Goal: Task Accomplishment & Management: Manage account settings

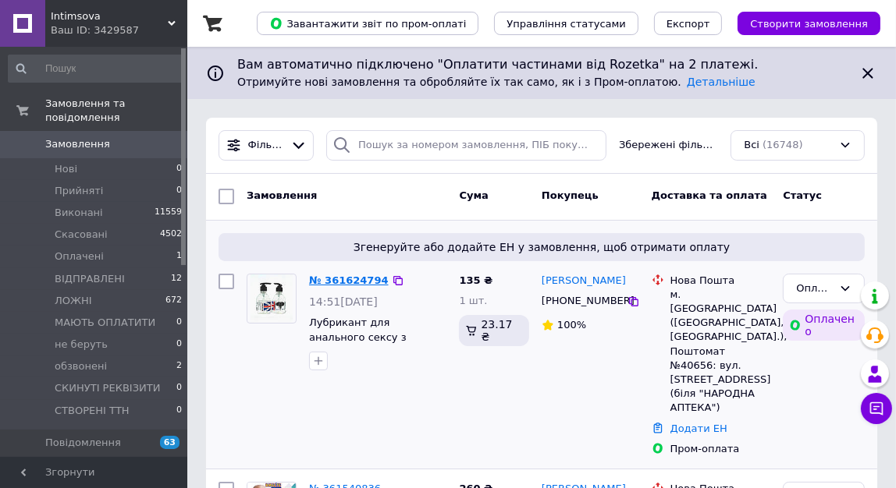
click at [356, 276] on link "№ 361624794" at bounding box center [349, 281] width 80 height 12
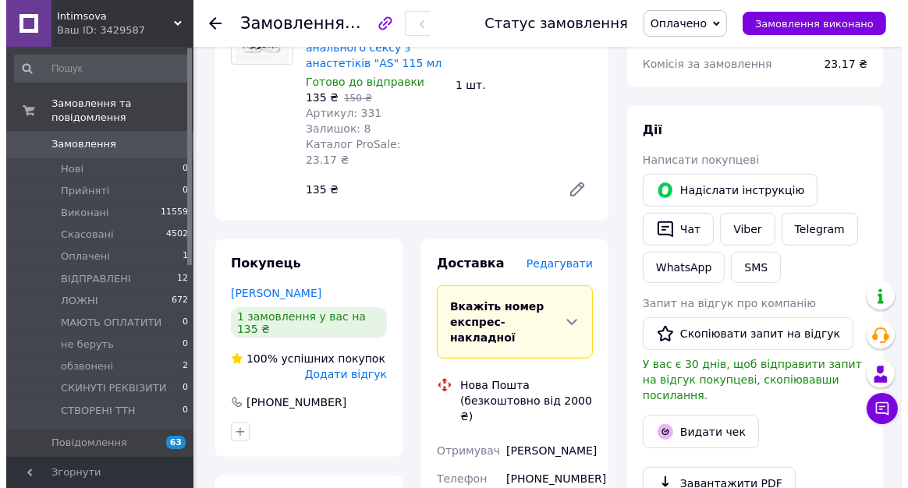
scroll to position [709, 0]
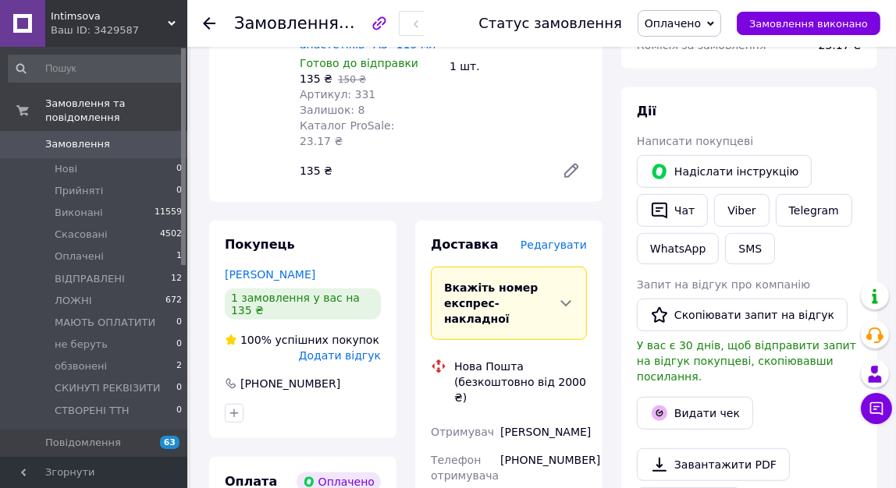
click at [570, 239] on span "Редагувати" at bounding box center [553, 245] width 66 height 12
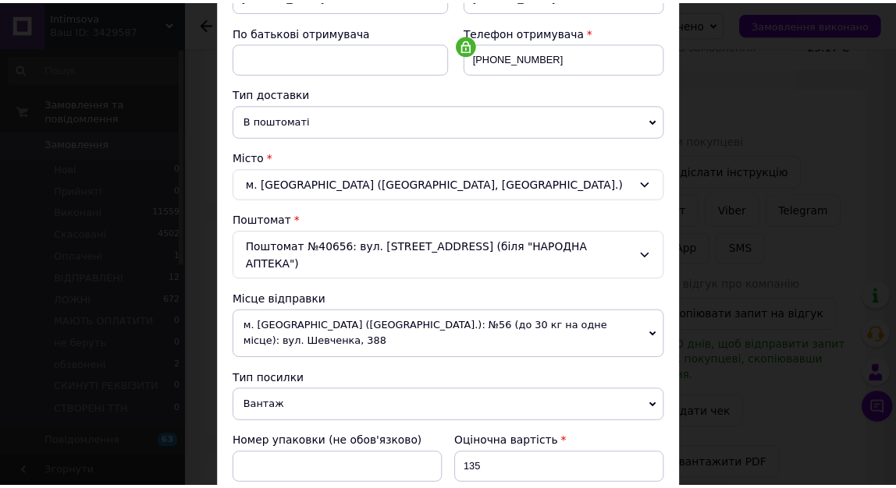
scroll to position [545, 0]
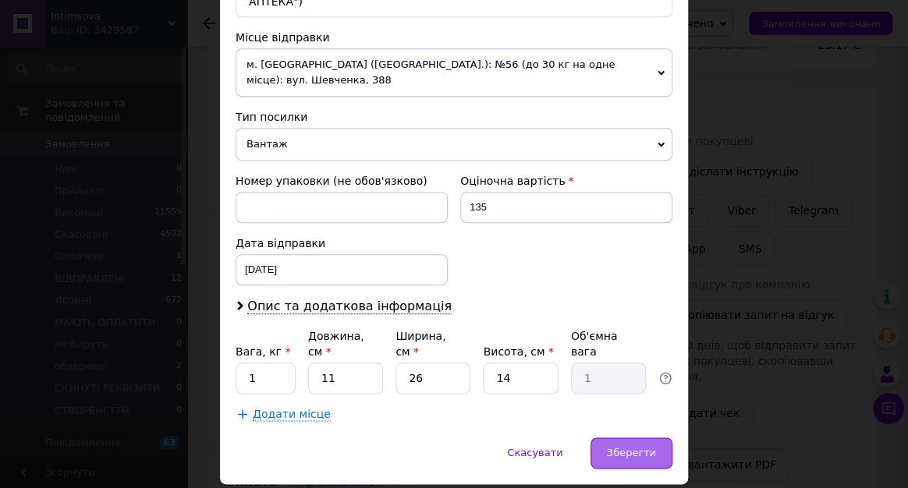
click at [624, 438] on div "Зберегти" at bounding box center [632, 453] width 82 height 31
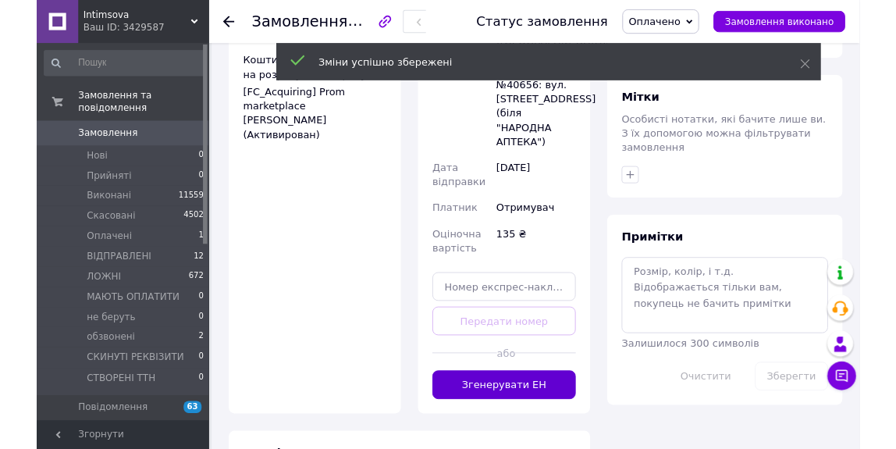
scroll to position [1206, 0]
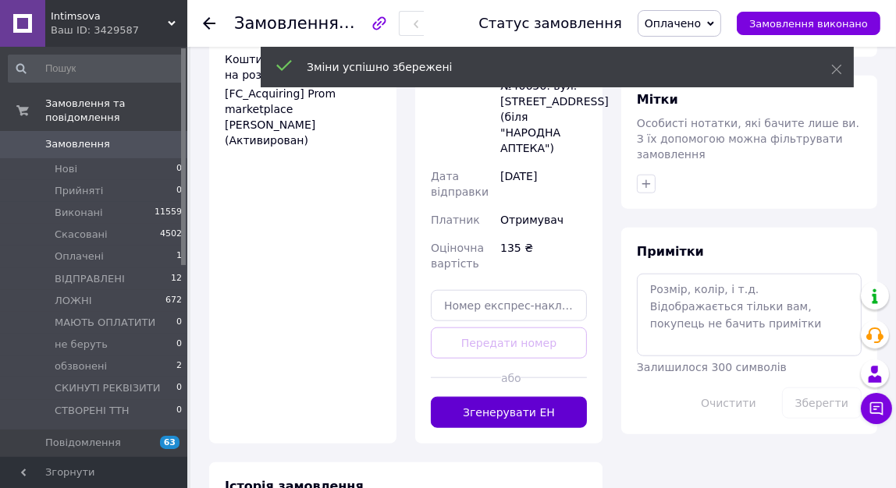
click at [535, 397] on button "Згенерувати ЕН" at bounding box center [509, 412] width 156 height 31
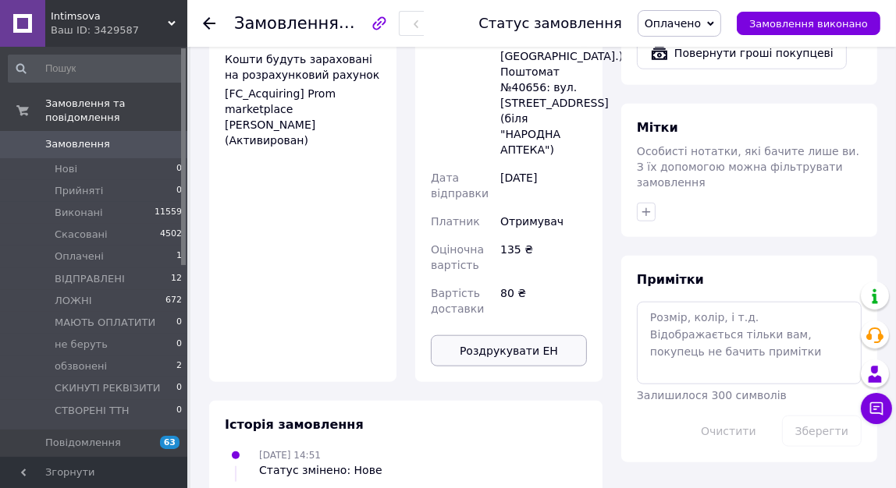
click at [499, 336] on button "Роздрукувати ЕН" at bounding box center [509, 351] width 156 height 31
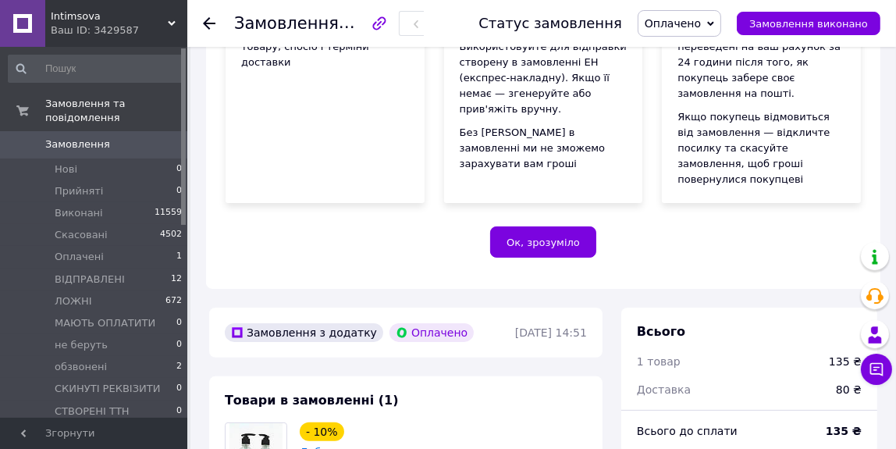
scroll to position [0, 0]
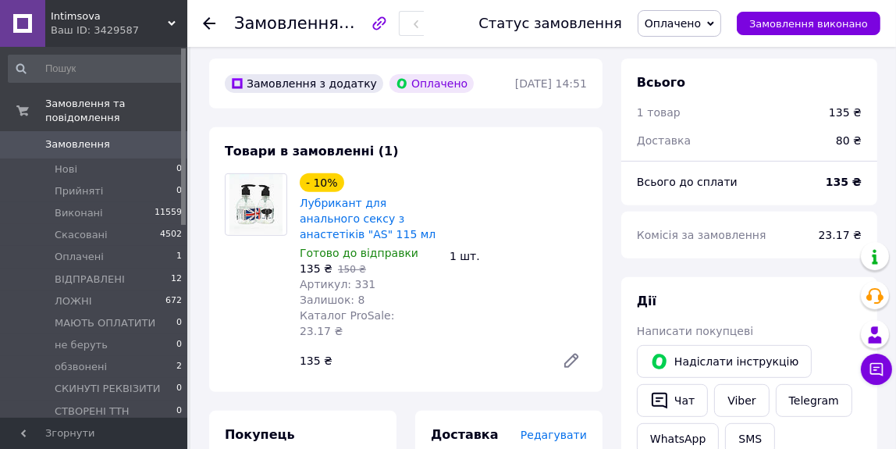
scroll to position [709, 0]
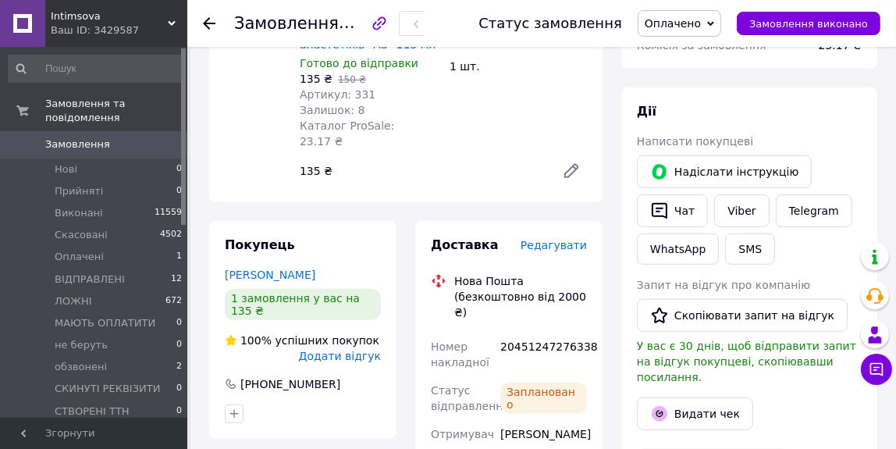
click at [701, 25] on span "Оплачено" at bounding box center [673, 23] width 56 height 12
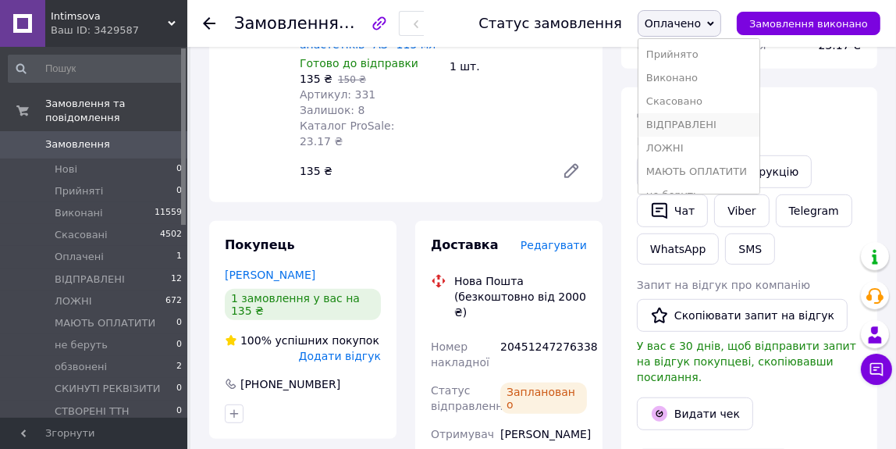
click at [718, 117] on li "ВІДПРАВЛЕНІ" at bounding box center [698, 124] width 121 height 23
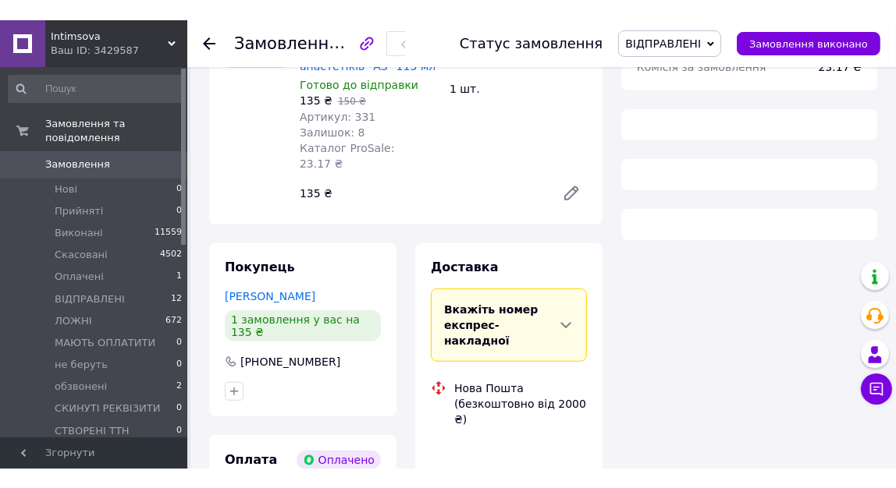
scroll to position [709, 0]
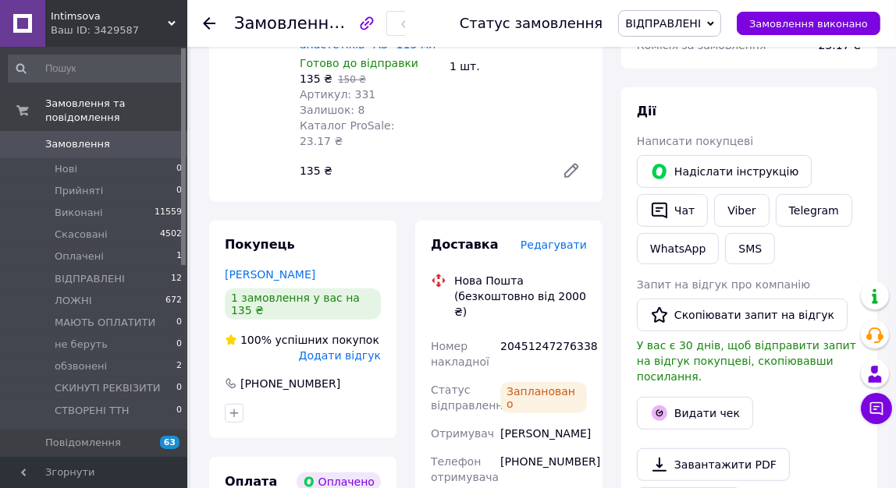
click at [169, 20] on icon at bounding box center [172, 24] width 8 height 8
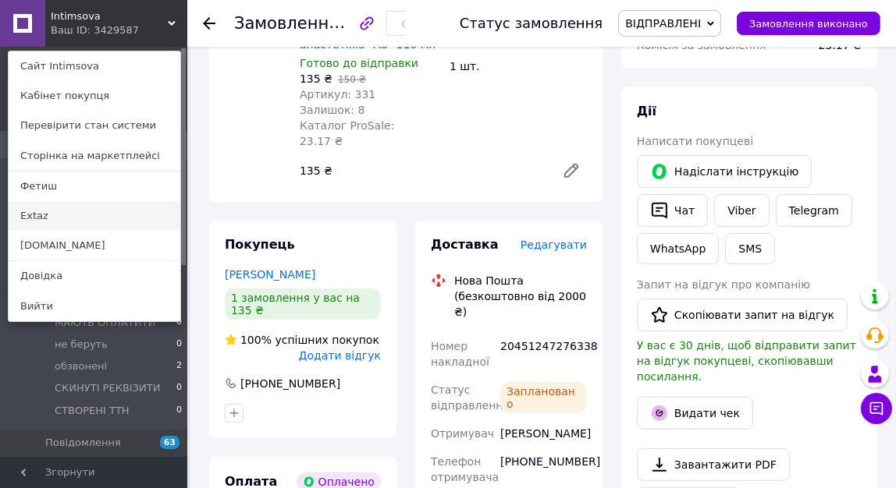
click at [39, 218] on link "Extaz" at bounding box center [95, 216] width 172 height 30
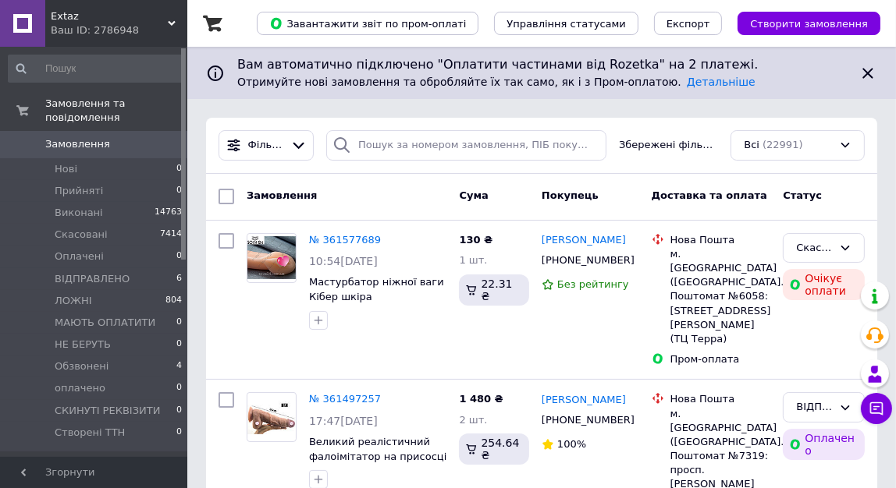
click at [164, 16] on span "Extaz" at bounding box center [109, 16] width 117 height 14
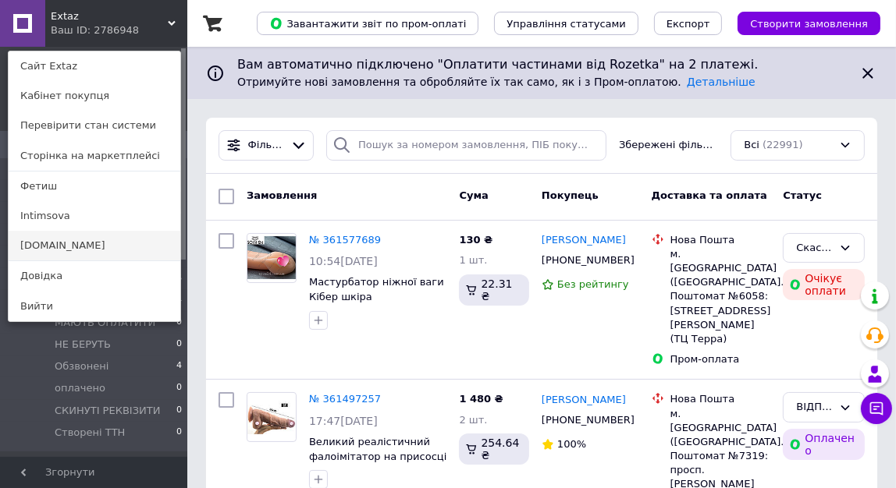
click at [76, 246] on link "[DOMAIN_NAME]" at bounding box center [95, 246] width 172 height 30
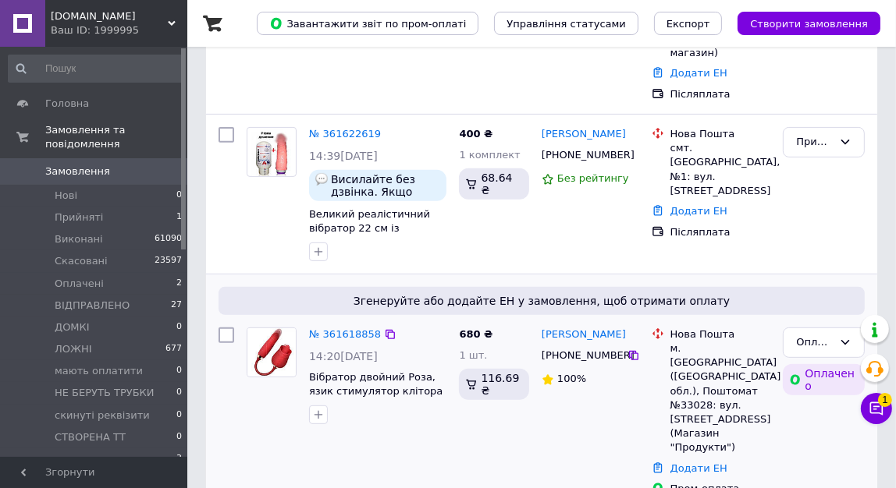
scroll to position [496, 0]
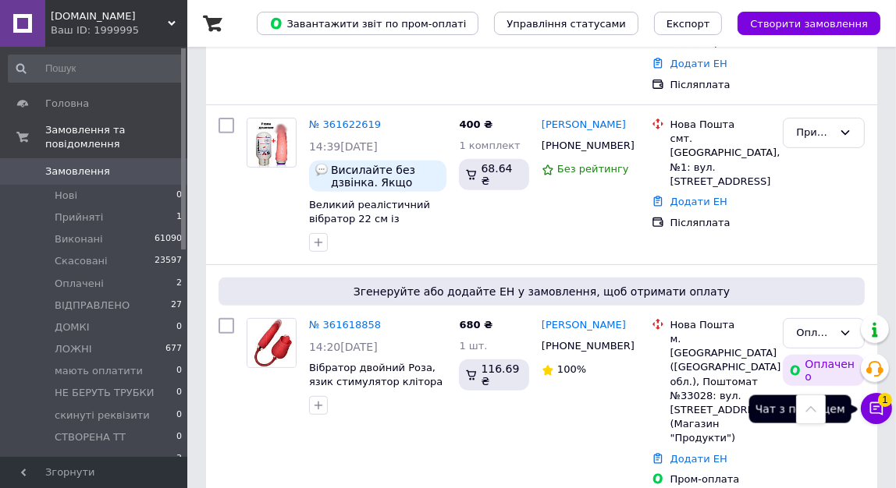
click at [887, 412] on button "Чат з покупцем 1" at bounding box center [876, 408] width 31 height 31
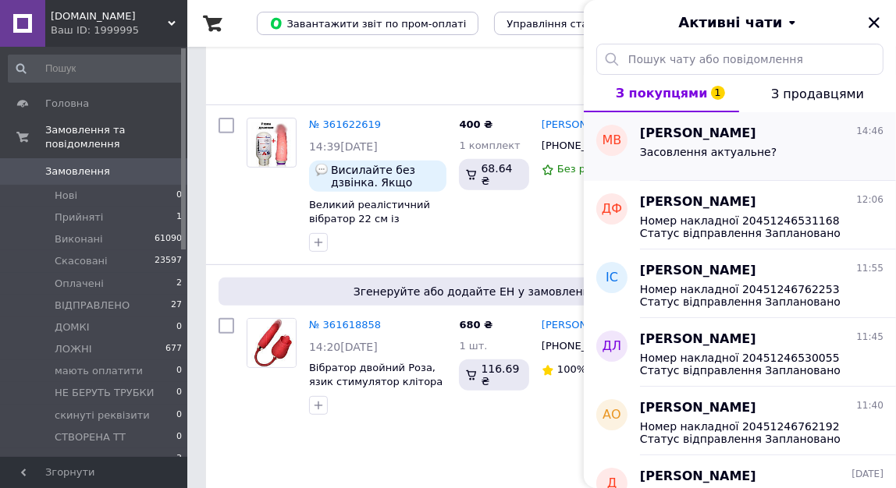
click at [680, 152] on span "Засовлення актуальне?" at bounding box center [708, 152] width 137 height 12
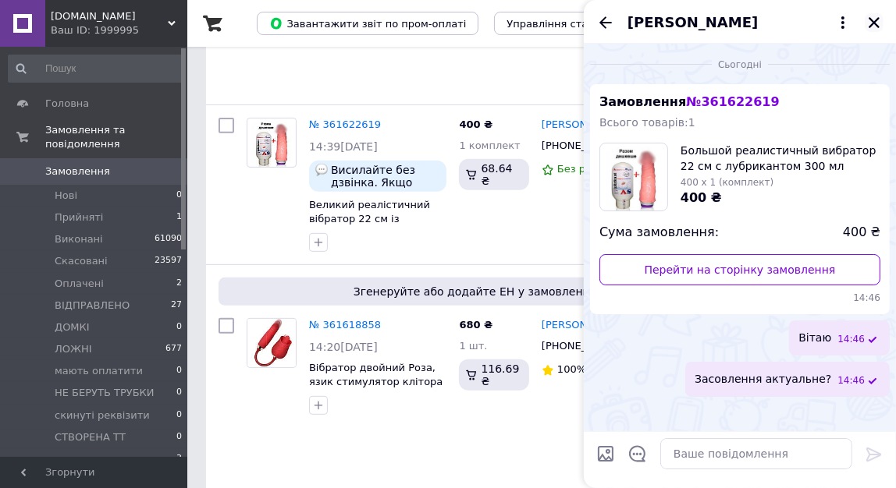
click at [868, 23] on icon "Закрити" at bounding box center [874, 23] width 14 height 14
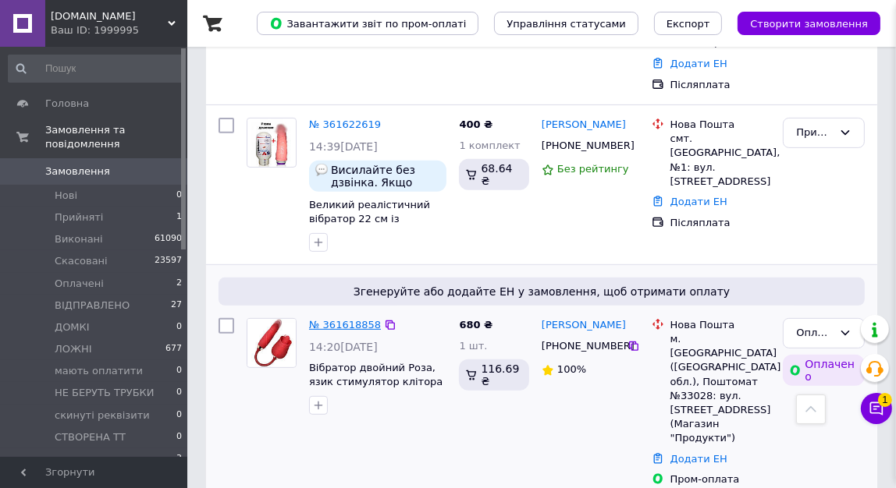
click at [329, 319] on link "№ 361618858" at bounding box center [345, 325] width 72 height 12
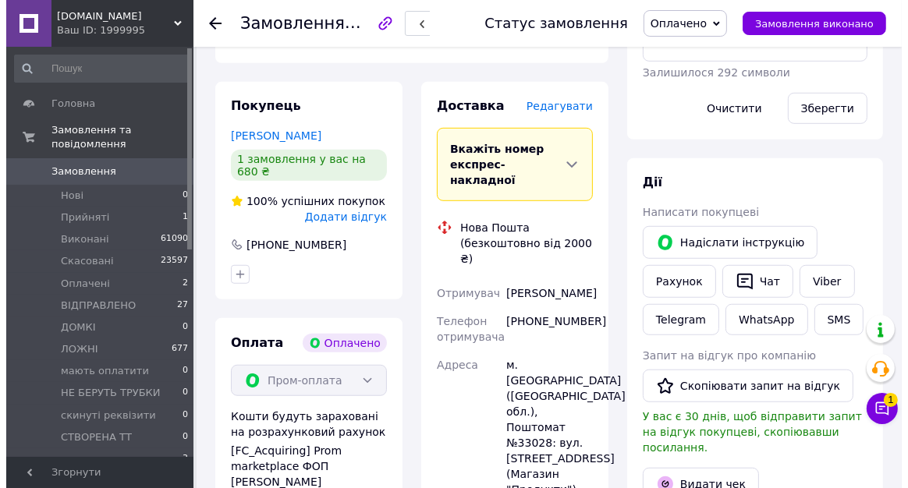
scroll to position [638, 0]
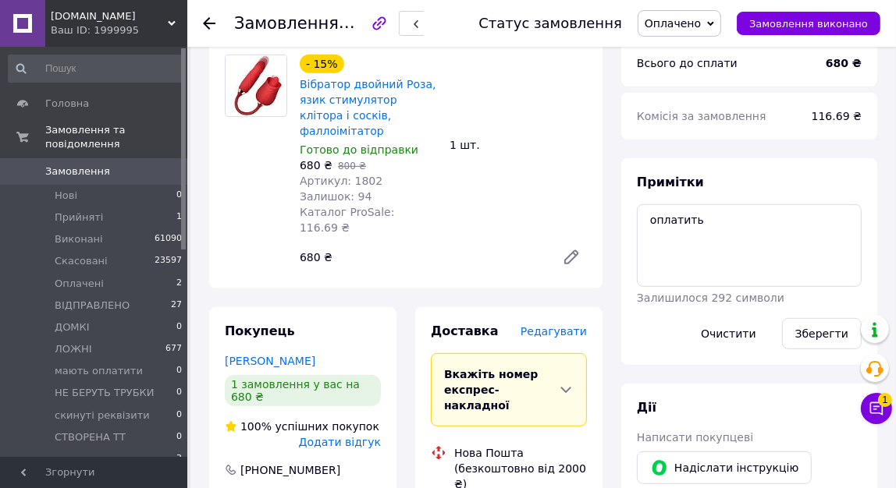
click at [556, 325] on span "Редагувати" at bounding box center [553, 331] width 66 height 12
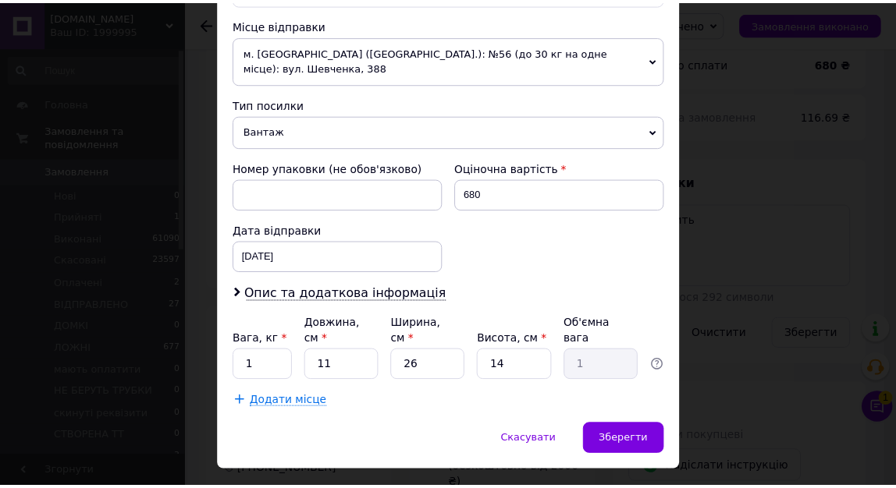
scroll to position [545, 0]
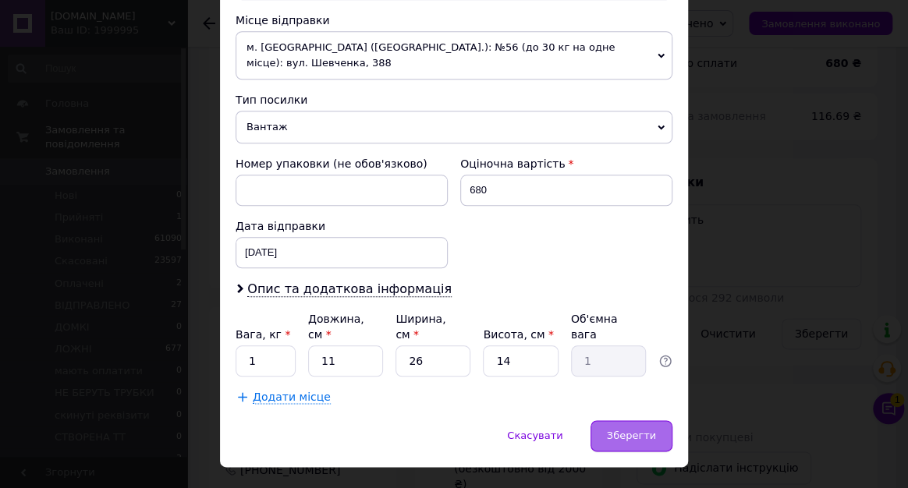
click at [613, 430] on span "Зберегти" at bounding box center [631, 436] width 49 height 12
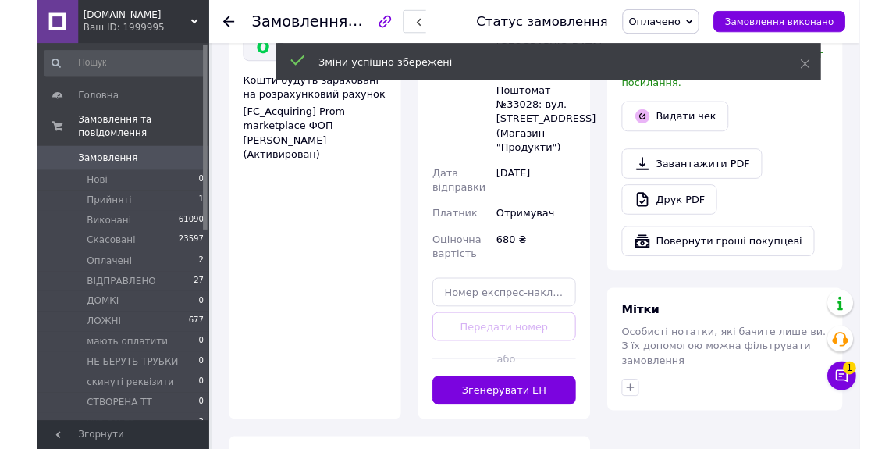
scroll to position [1206, 0]
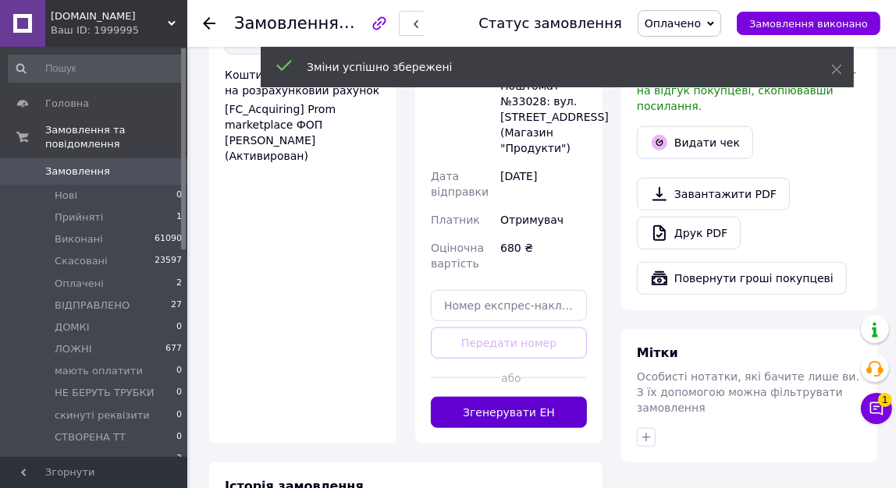
click at [499, 397] on button "Згенерувати ЕН" at bounding box center [509, 412] width 156 height 31
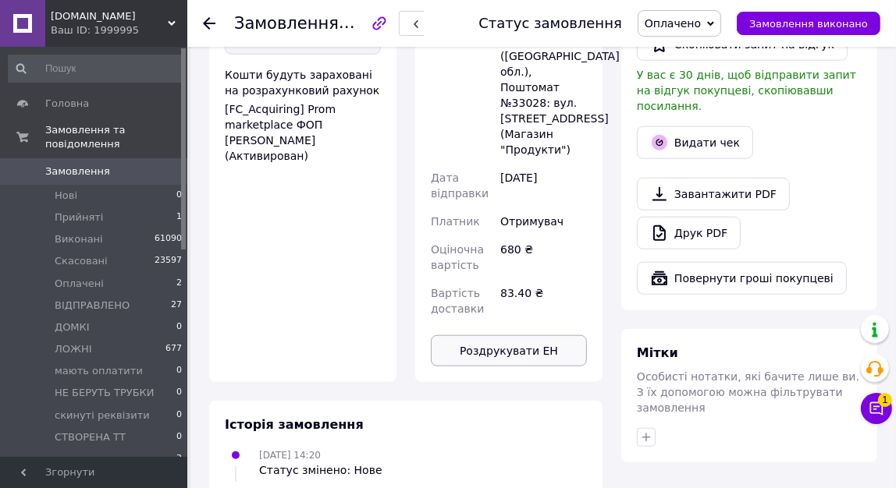
click at [527, 336] on button "Роздрукувати ЕН" at bounding box center [509, 351] width 156 height 31
